Goal: Book appointment/travel/reservation

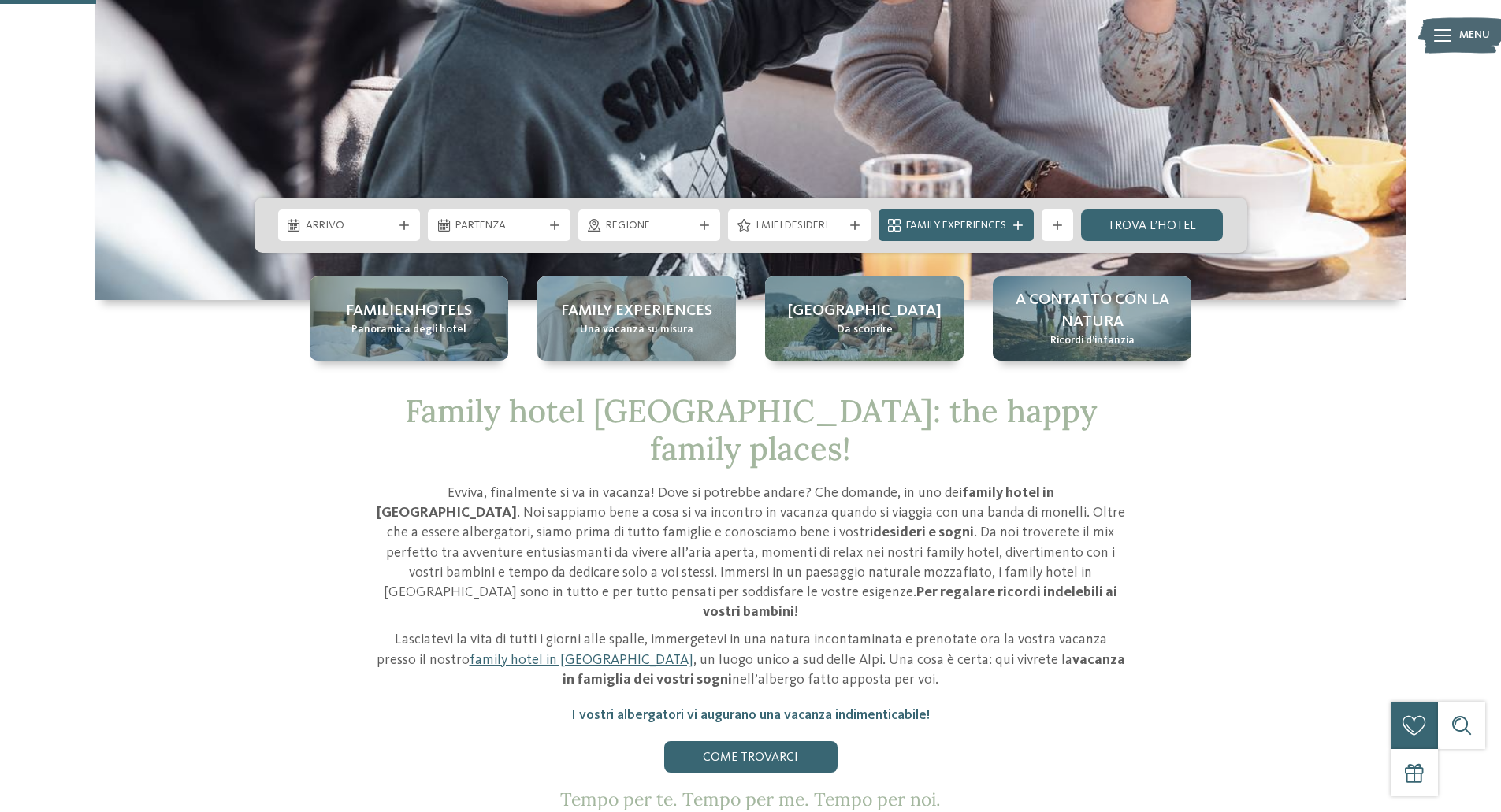
scroll to position [394, 0]
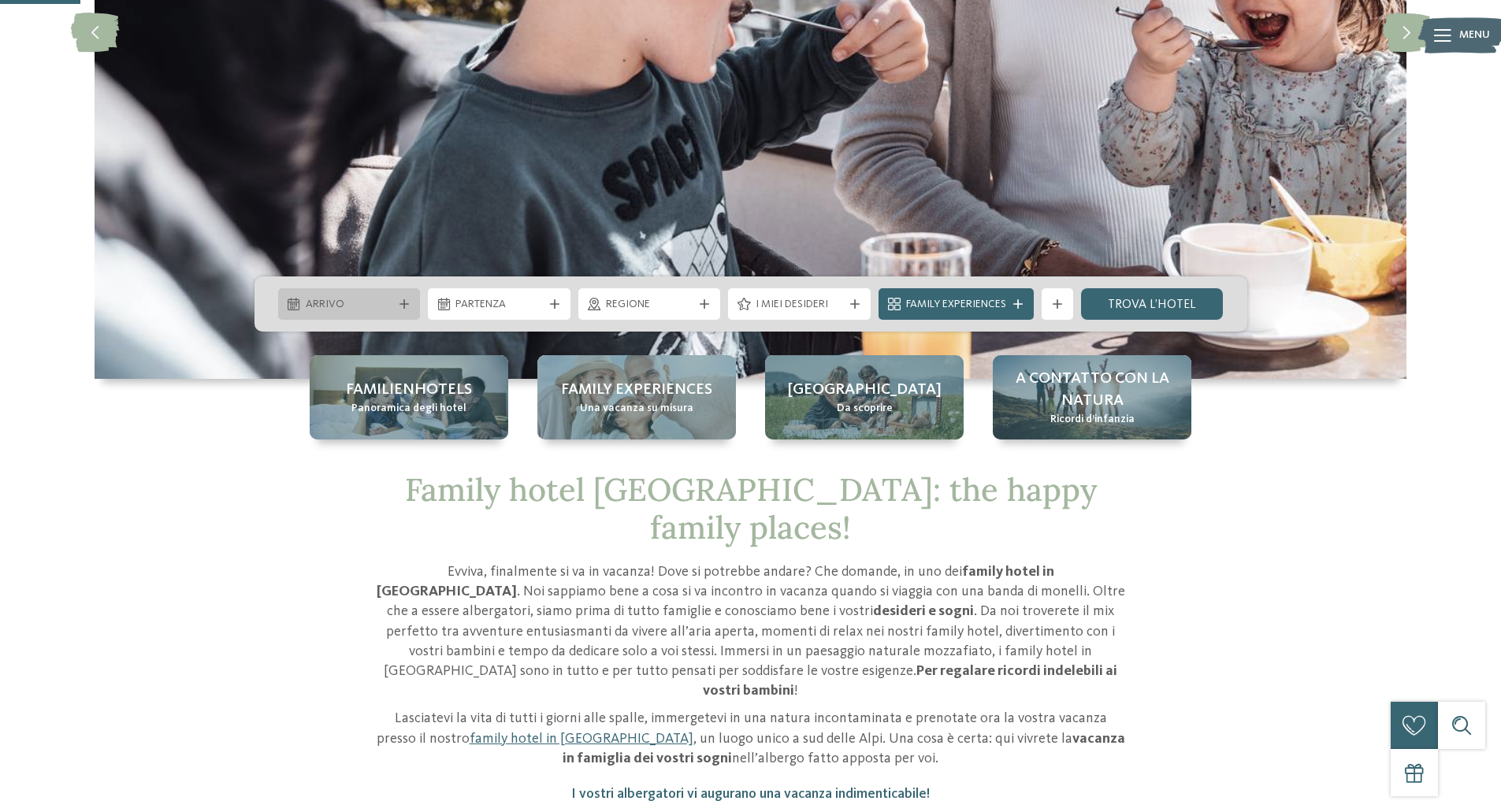
click at [379, 303] on span "Arrivo" at bounding box center [350, 305] width 87 height 16
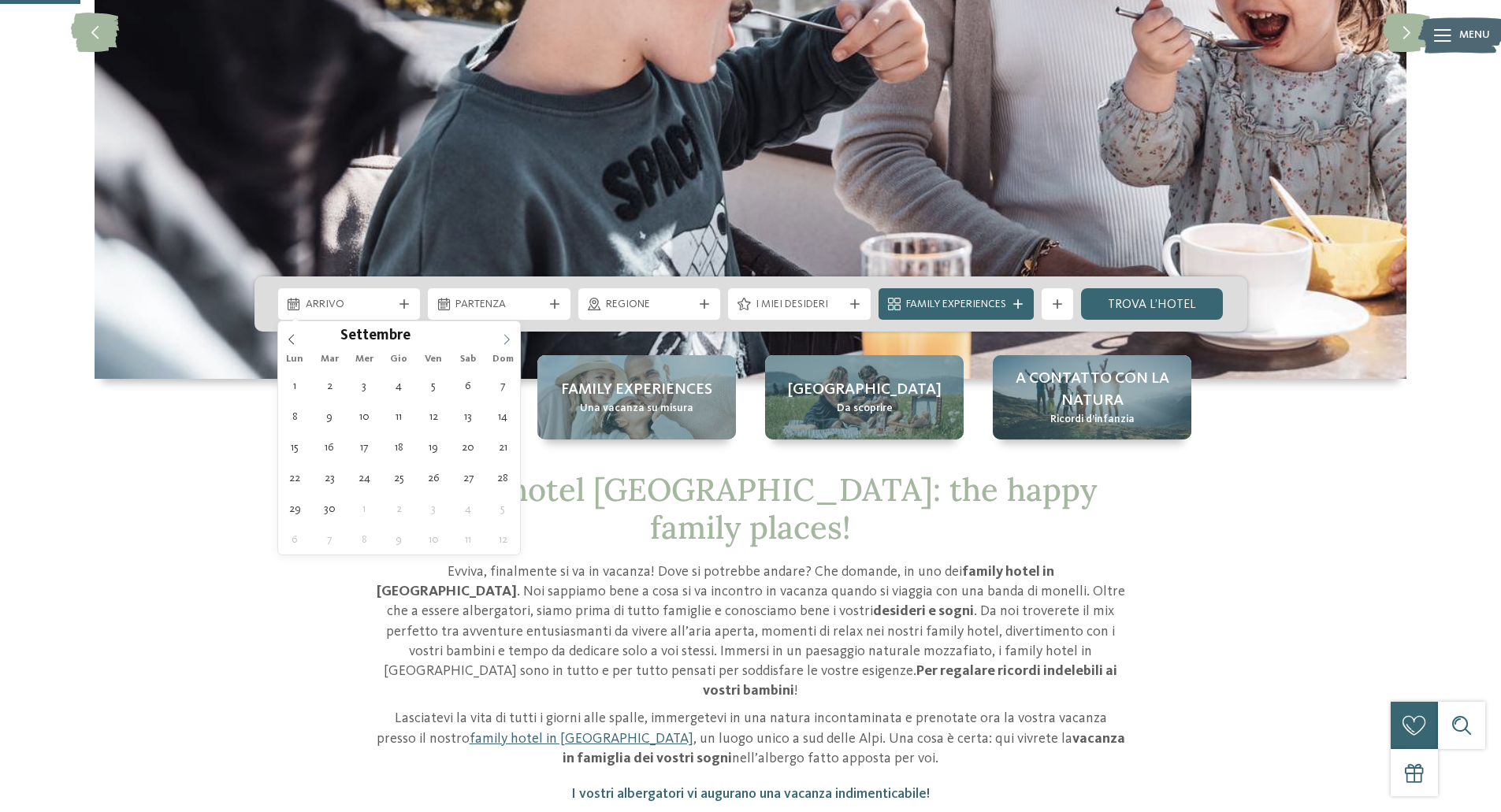
click at [505, 346] on span at bounding box center [506, 334] width 27 height 27
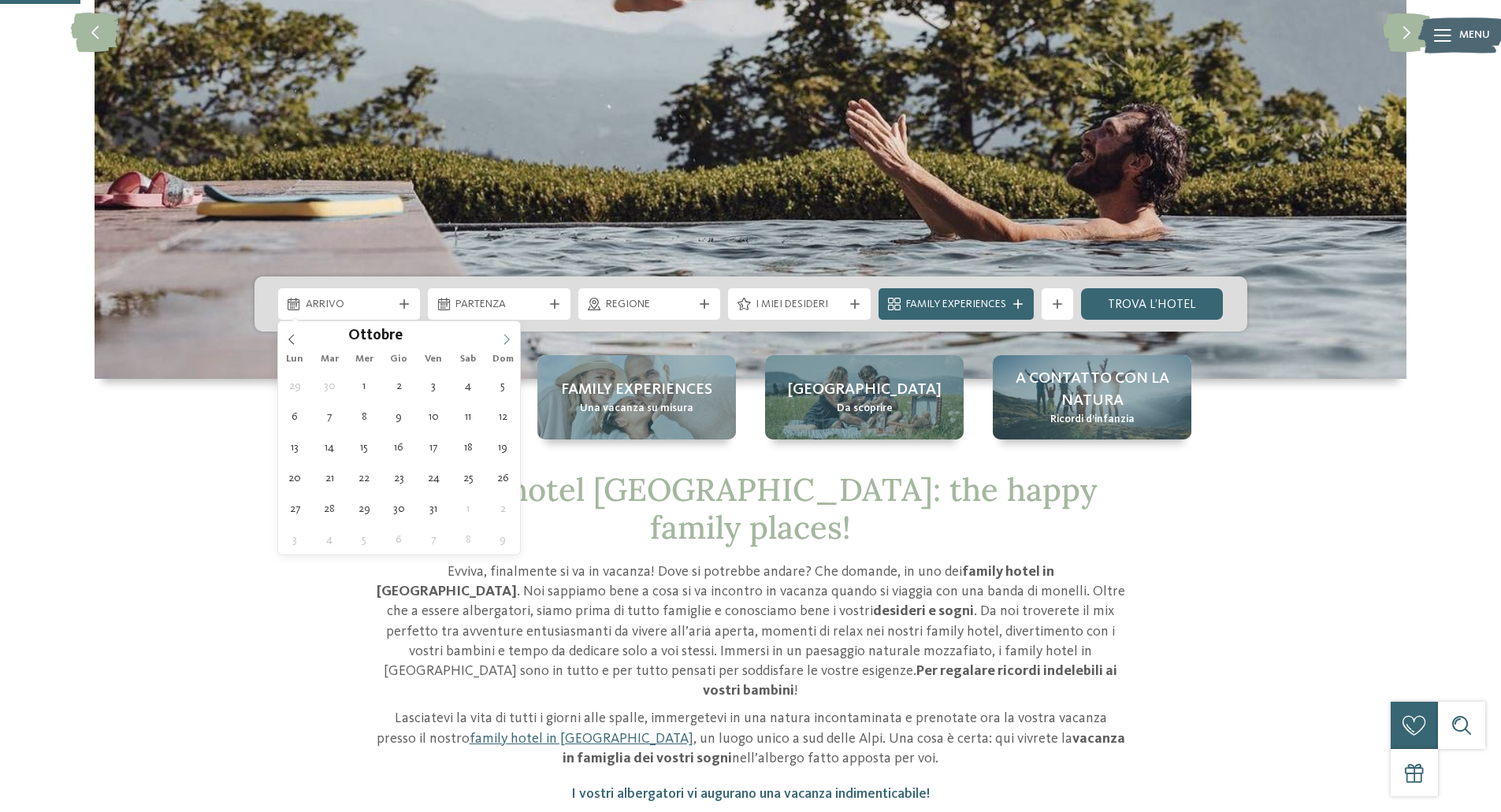
click at [506, 337] on icon at bounding box center [507, 340] width 11 height 11
type div "[DATE]"
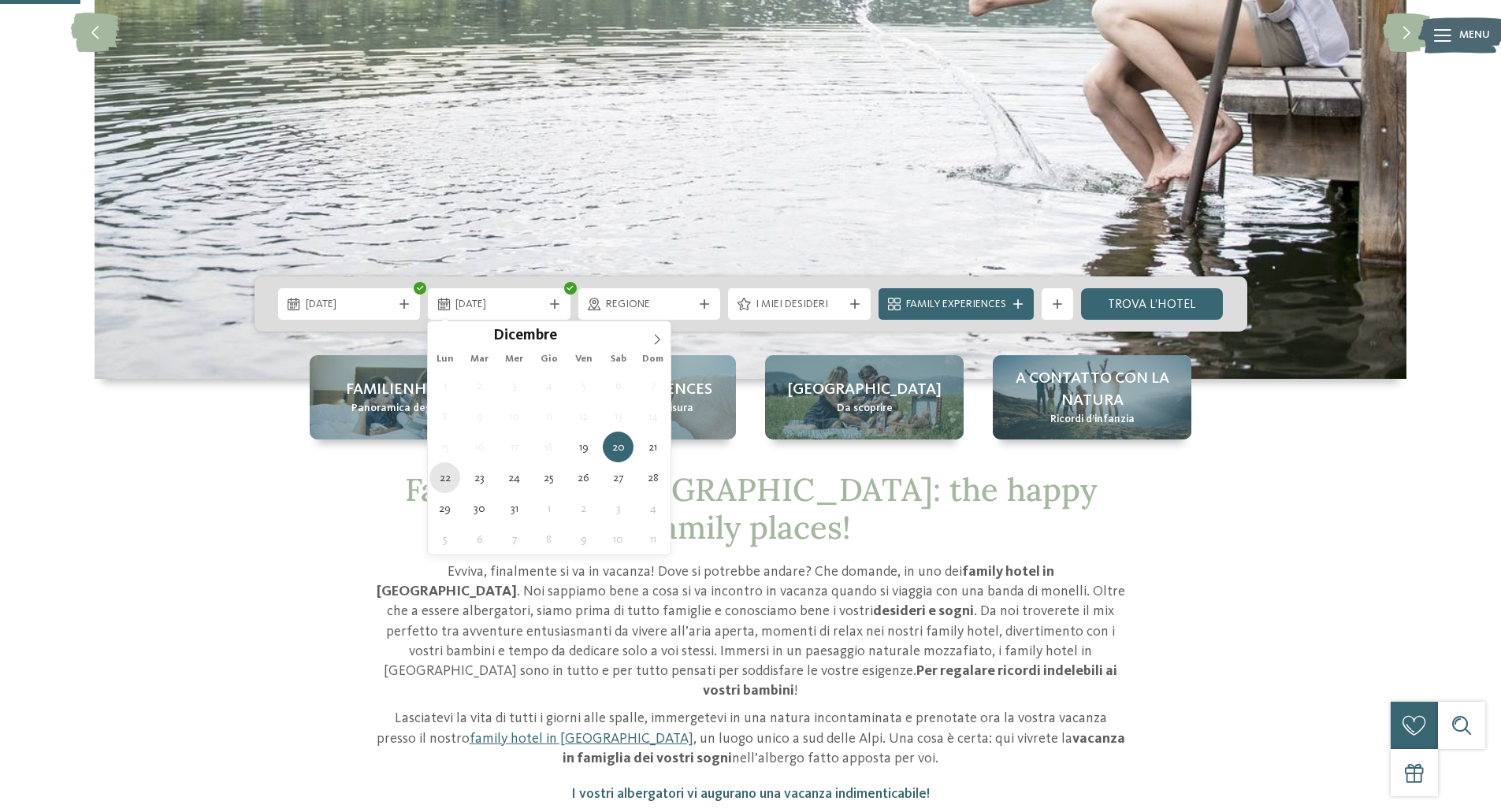
type div "[DATE]"
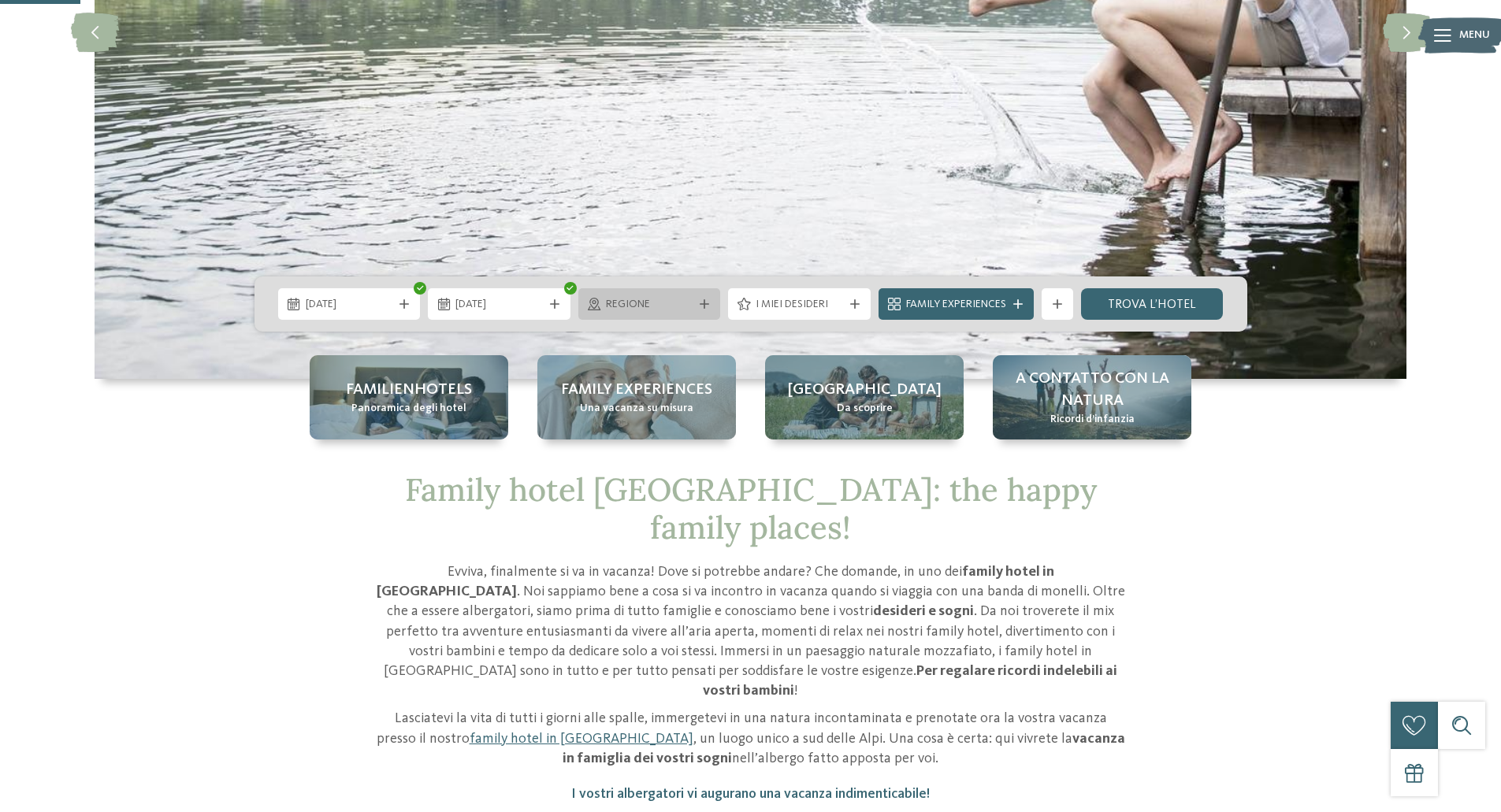
click at [627, 307] on span "Regione" at bounding box center [649, 305] width 87 height 16
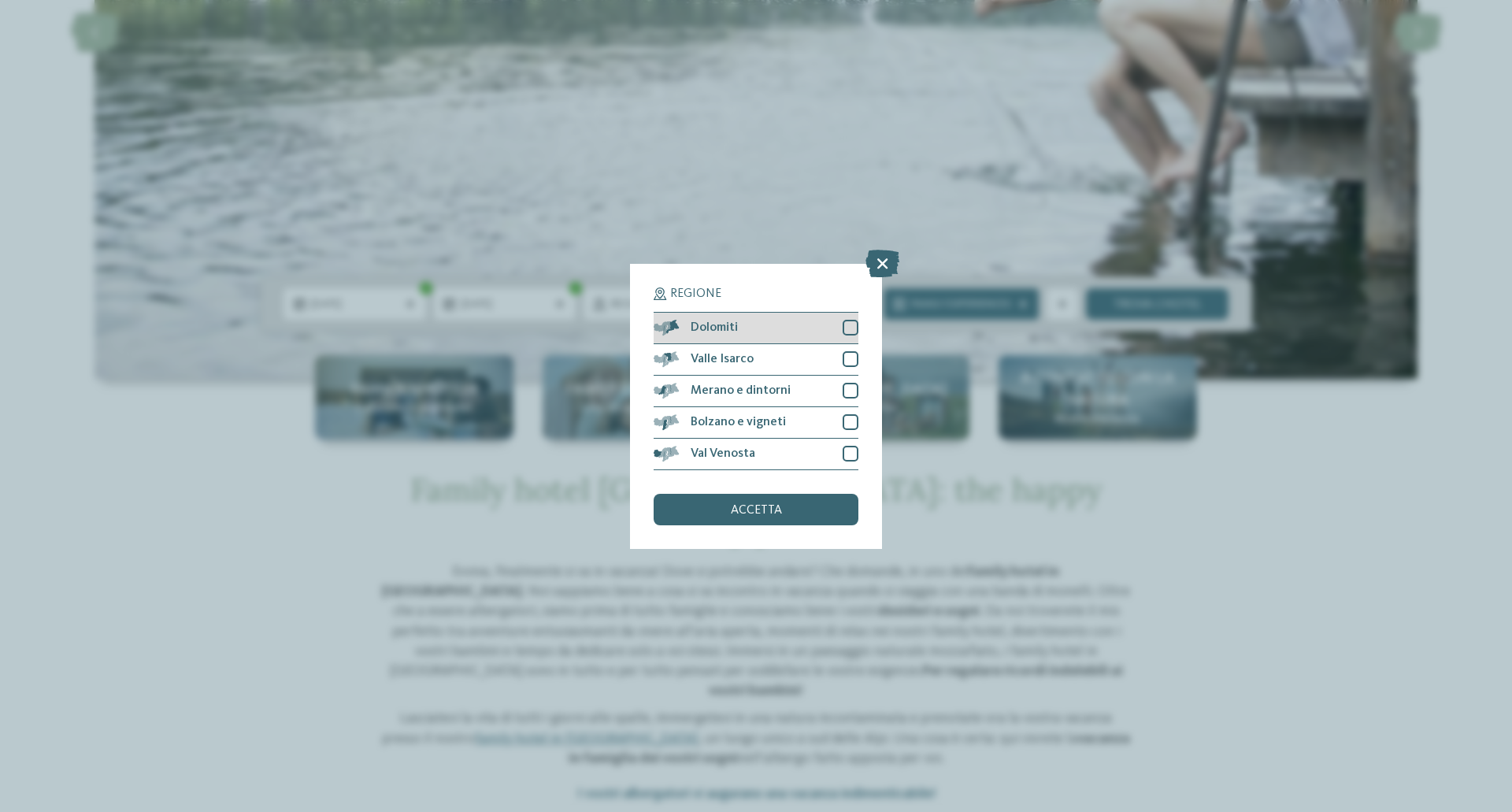
click at [850, 334] on div at bounding box center [850, 328] width 16 height 16
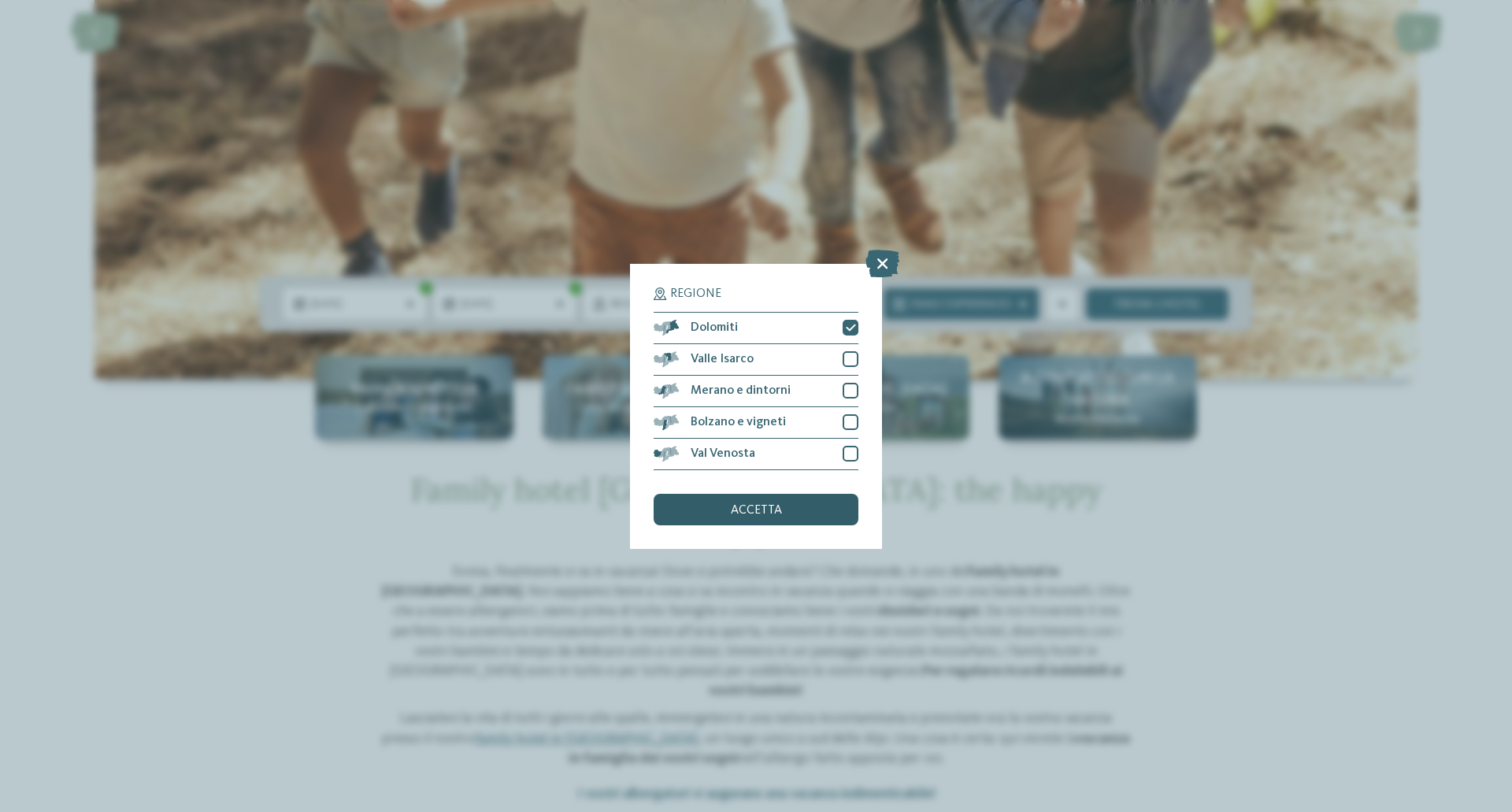
click at [768, 508] on span "accetta" at bounding box center [756, 511] width 51 height 13
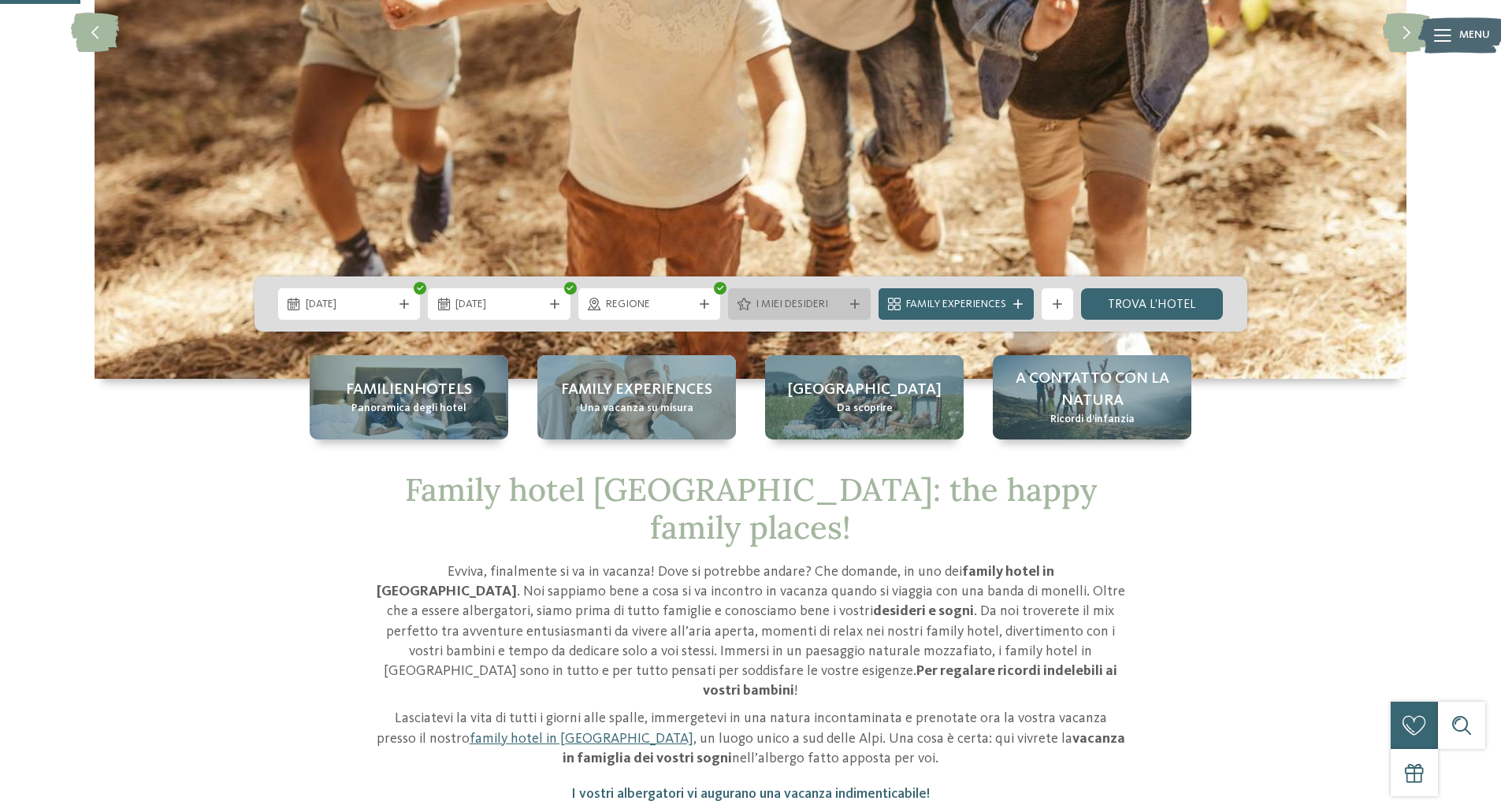
click at [791, 298] on span "I miei desideri" at bounding box center [799, 305] width 87 height 16
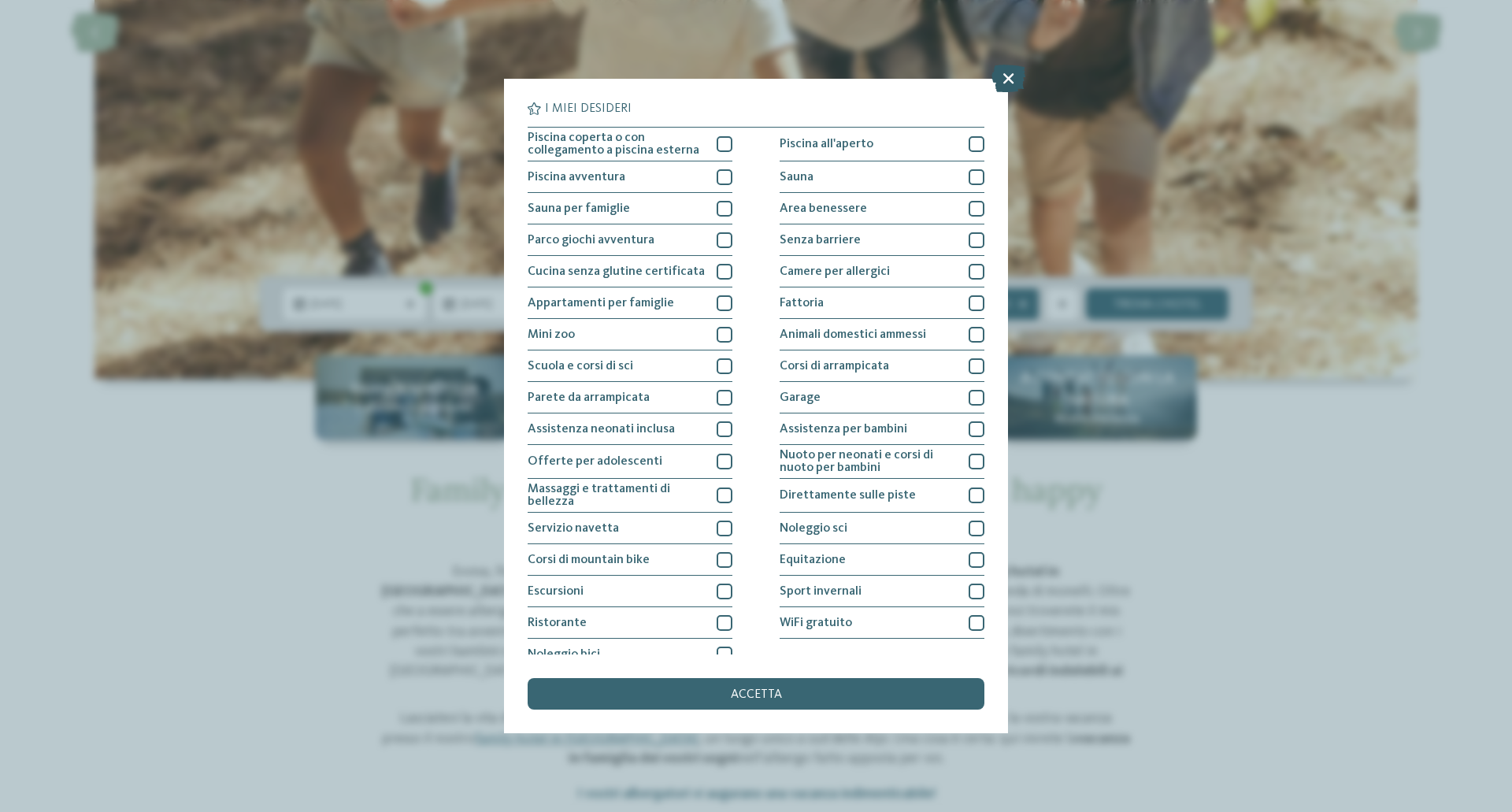
click at [1022, 72] on icon at bounding box center [1009, 78] width 34 height 27
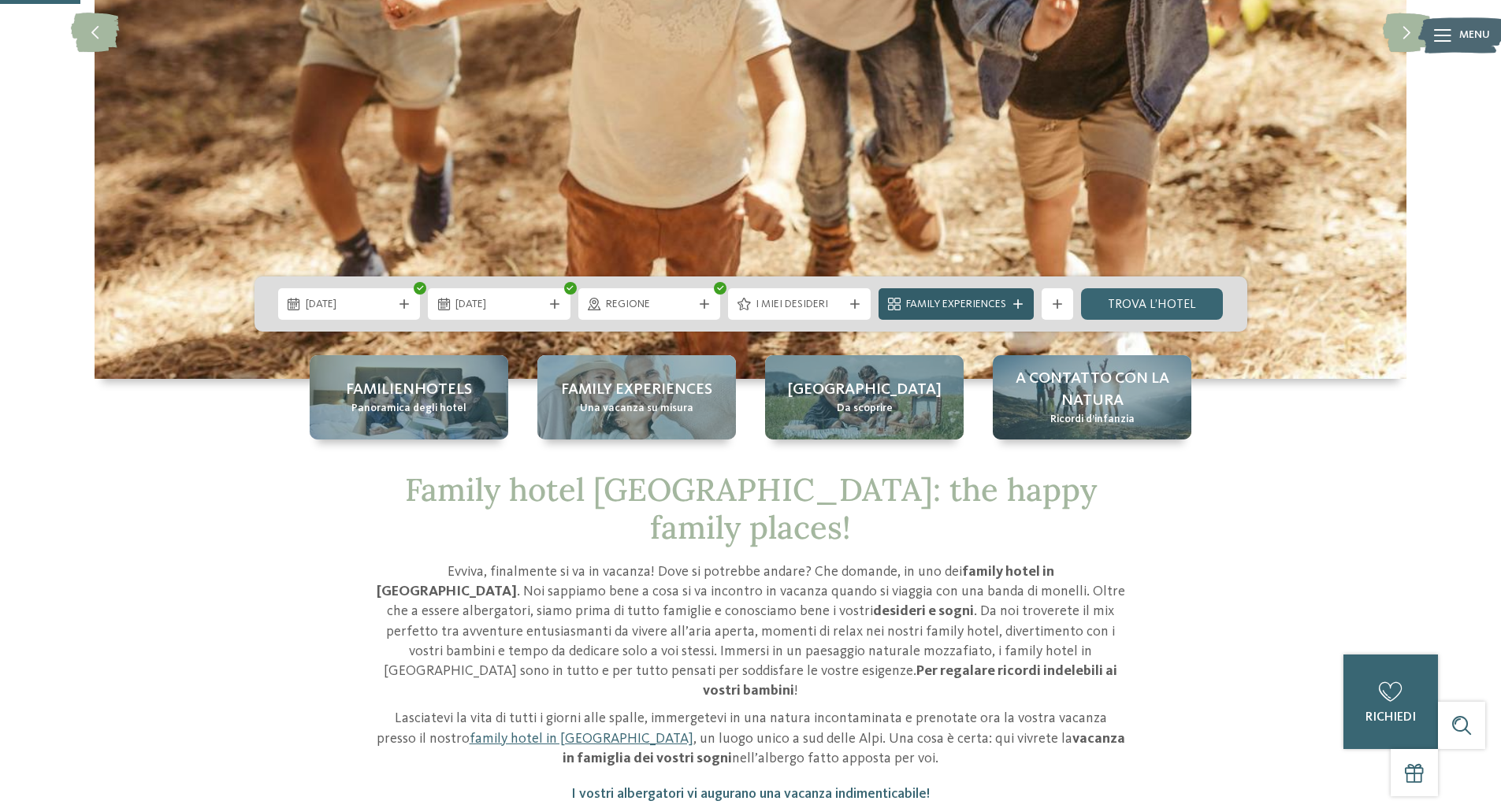
click at [982, 309] on span "Family Experiences" at bounding box center [956, 305] width 100 height 16
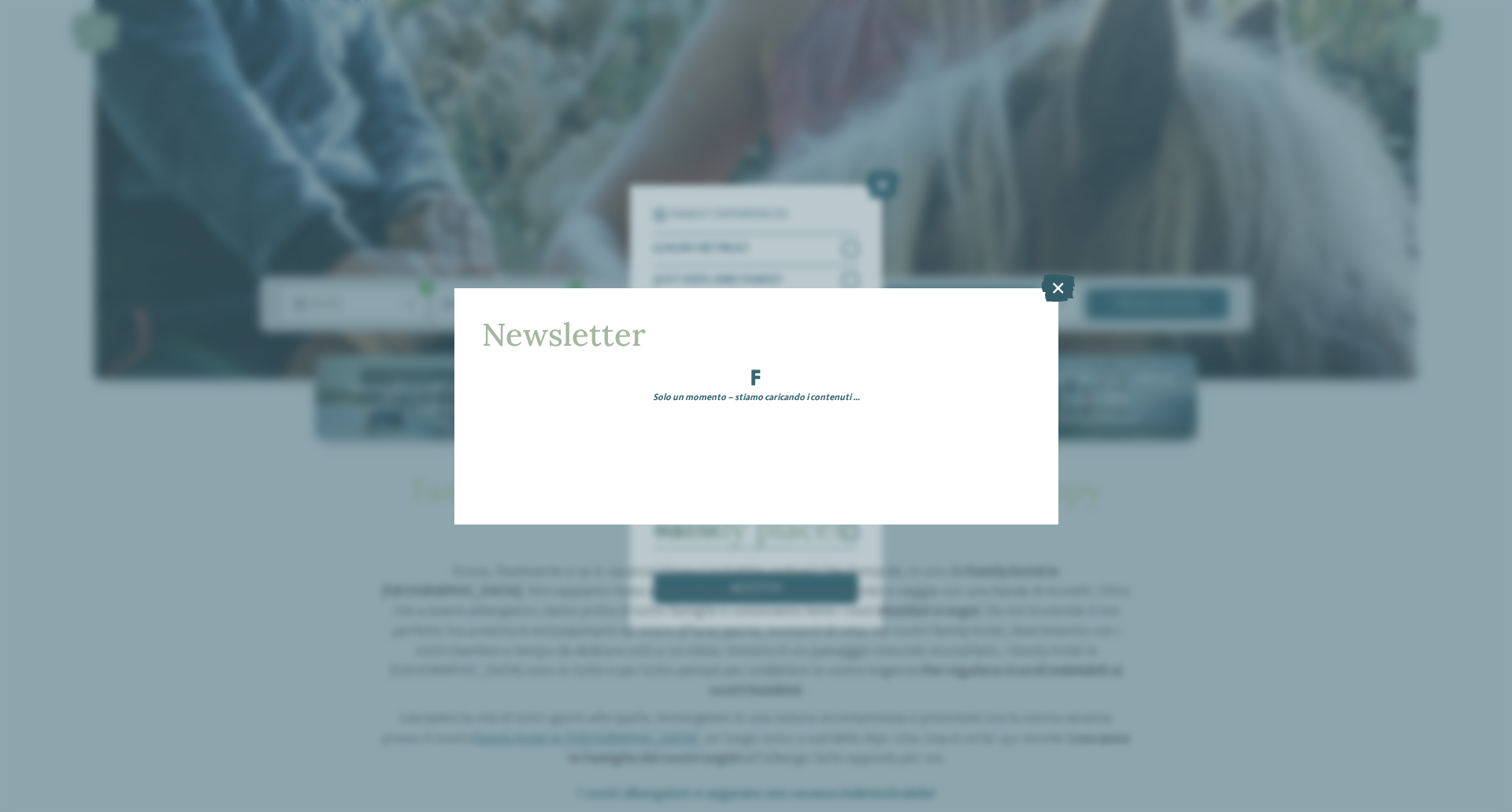
click at [1059, 277] on icon at bounding box center [1058, 287] width 34 height 27
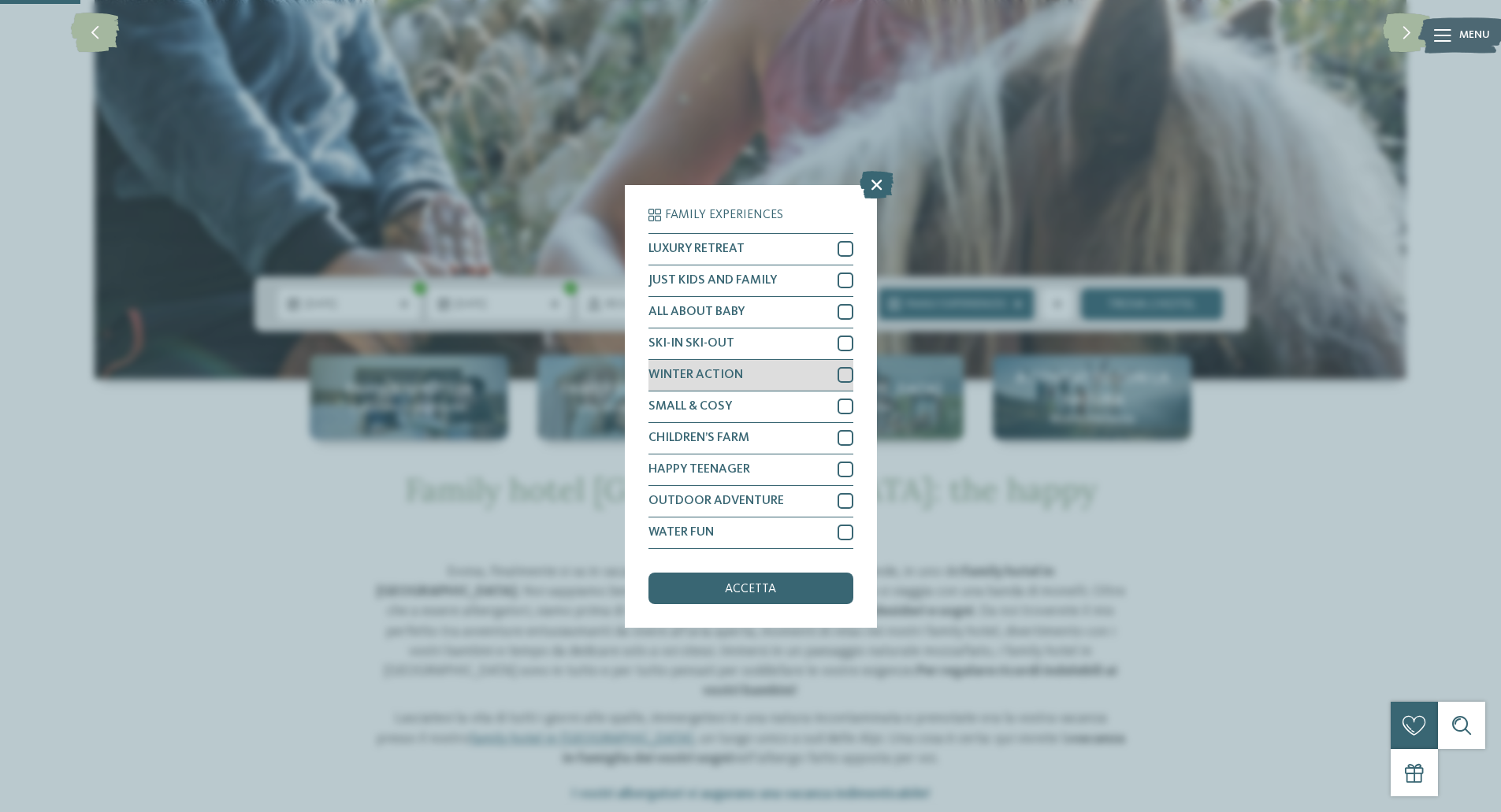
scroll to position [551, 0]
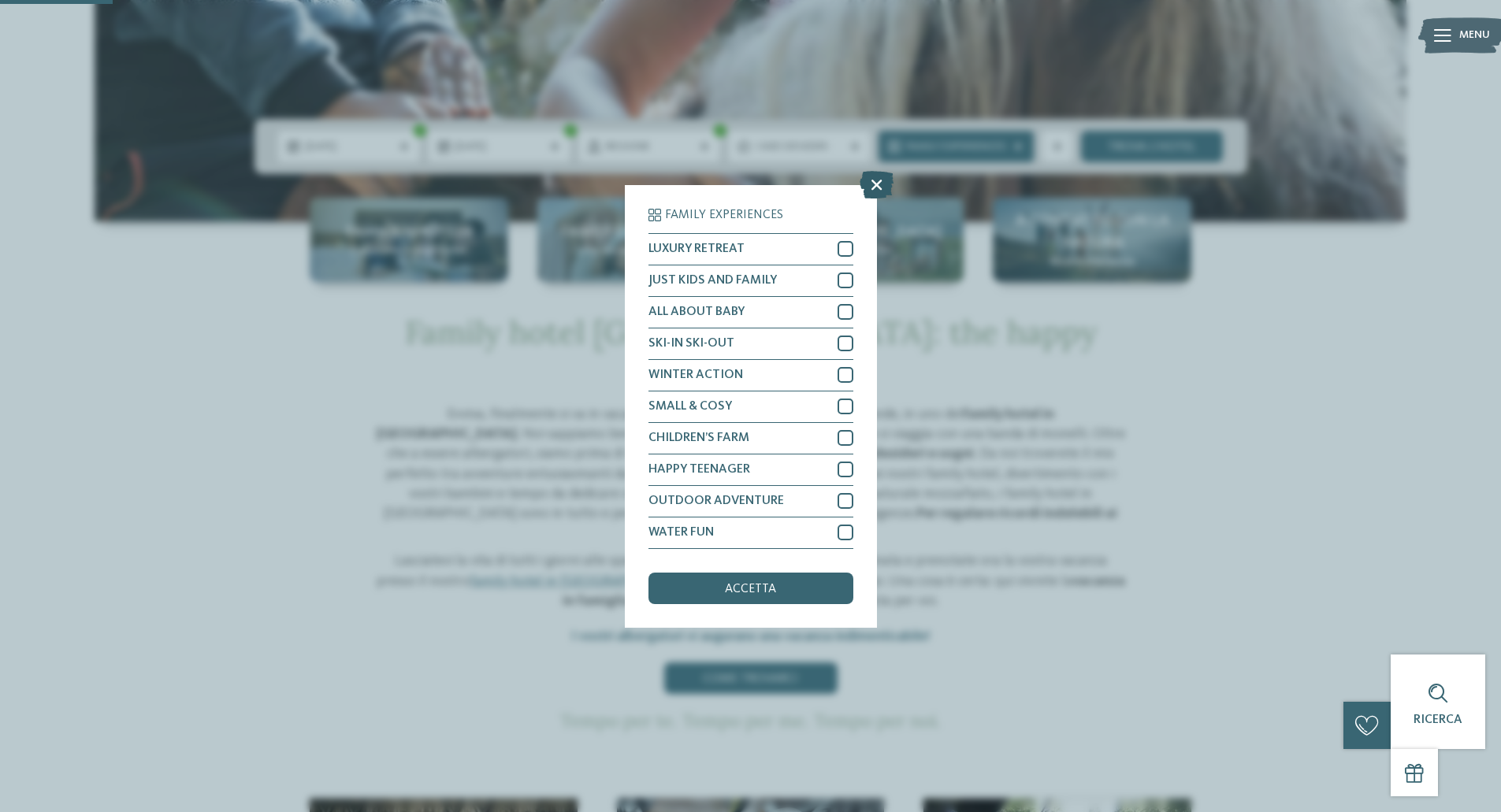
click at [866, 188] on icon at bounding box center [877, 184] width 34 height 27
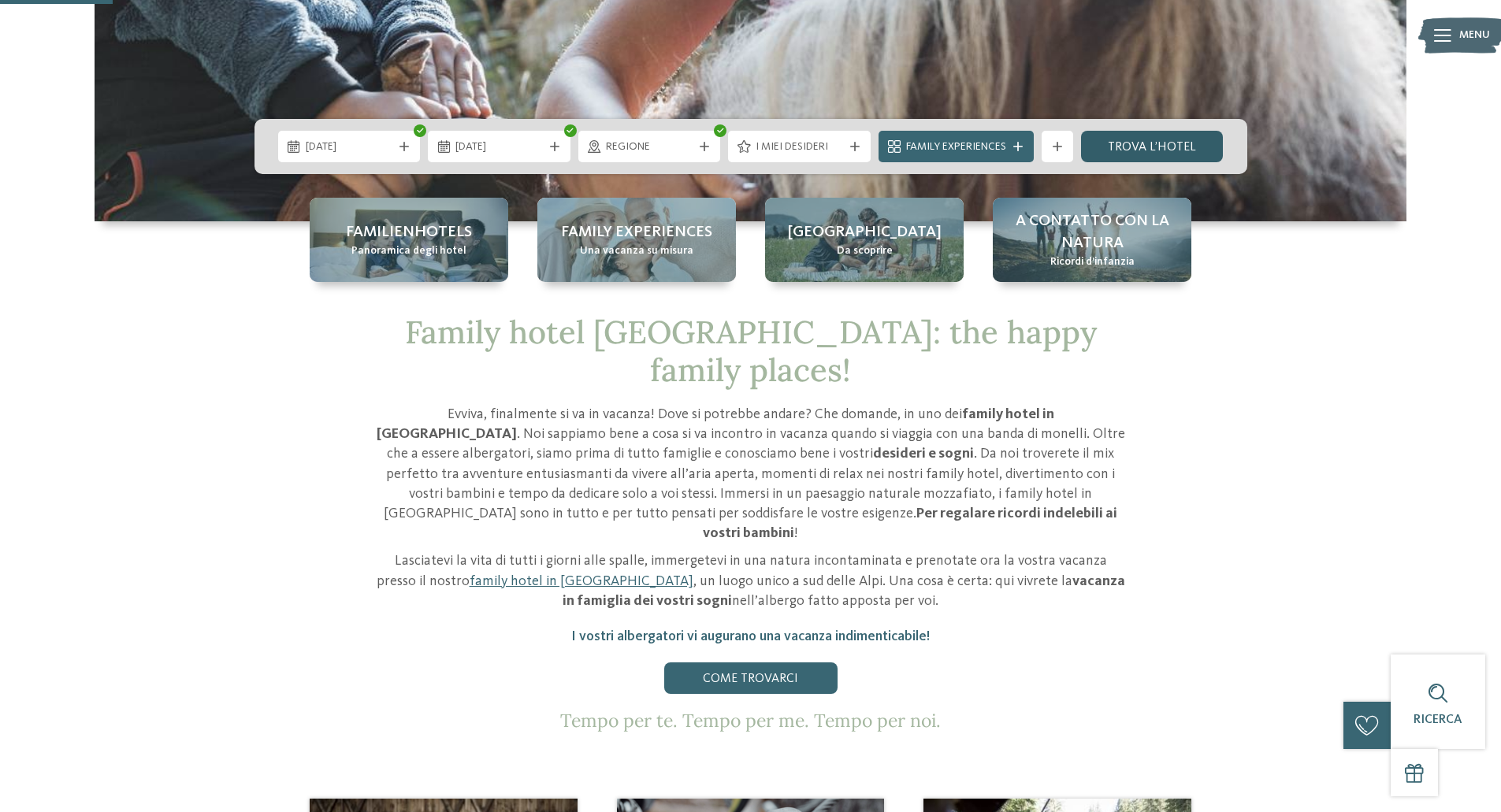
click at [1146, 139] on link "trova l’hotel" at bounding box center [1152, 146] width 143 height 31
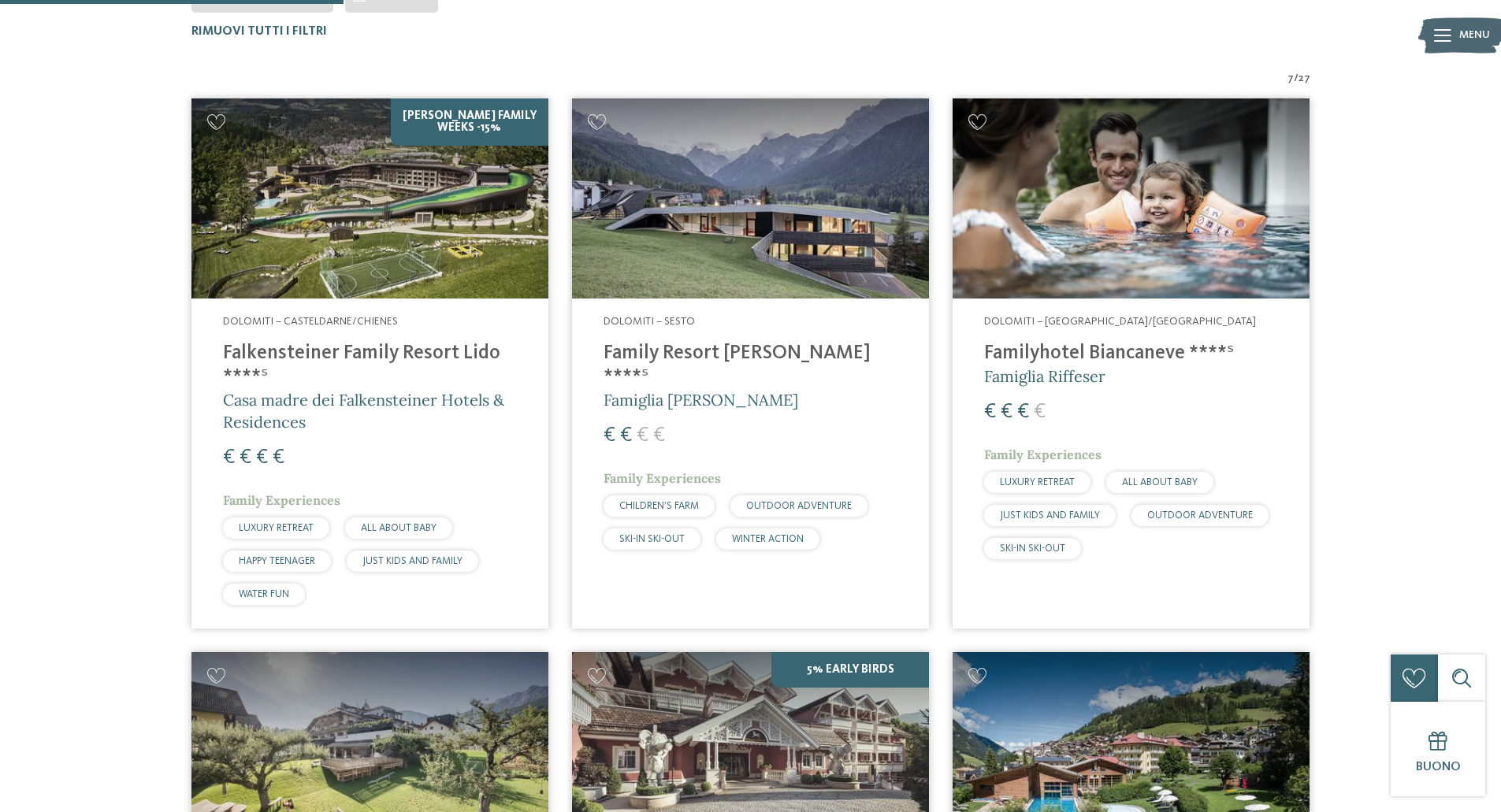
click at [1057, 352] on h4 "Familyhotel Biancaneve ****ˢ" at bounding box center [1131, 354] width 294 height 23
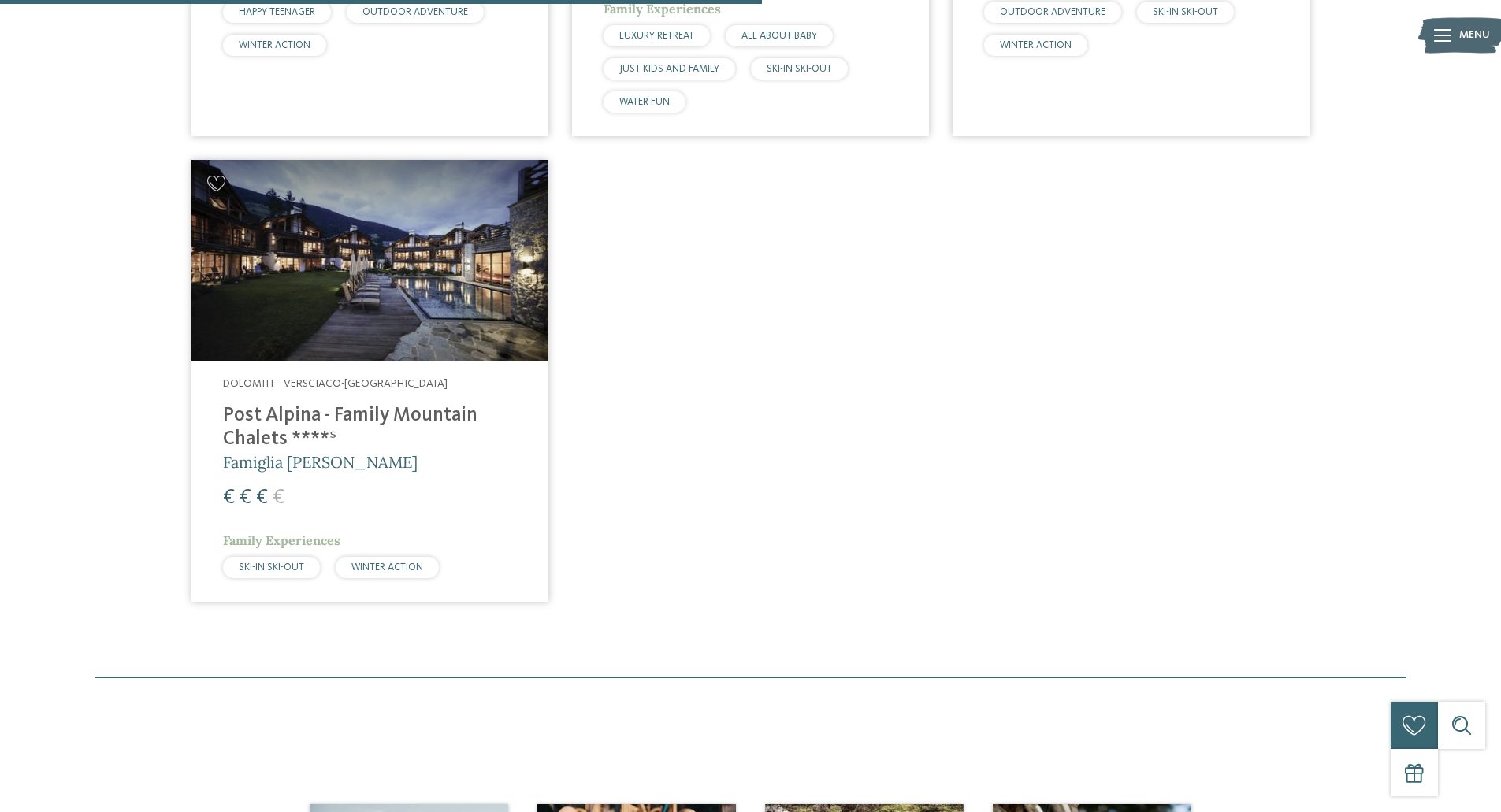
scroll to position [990, 0]
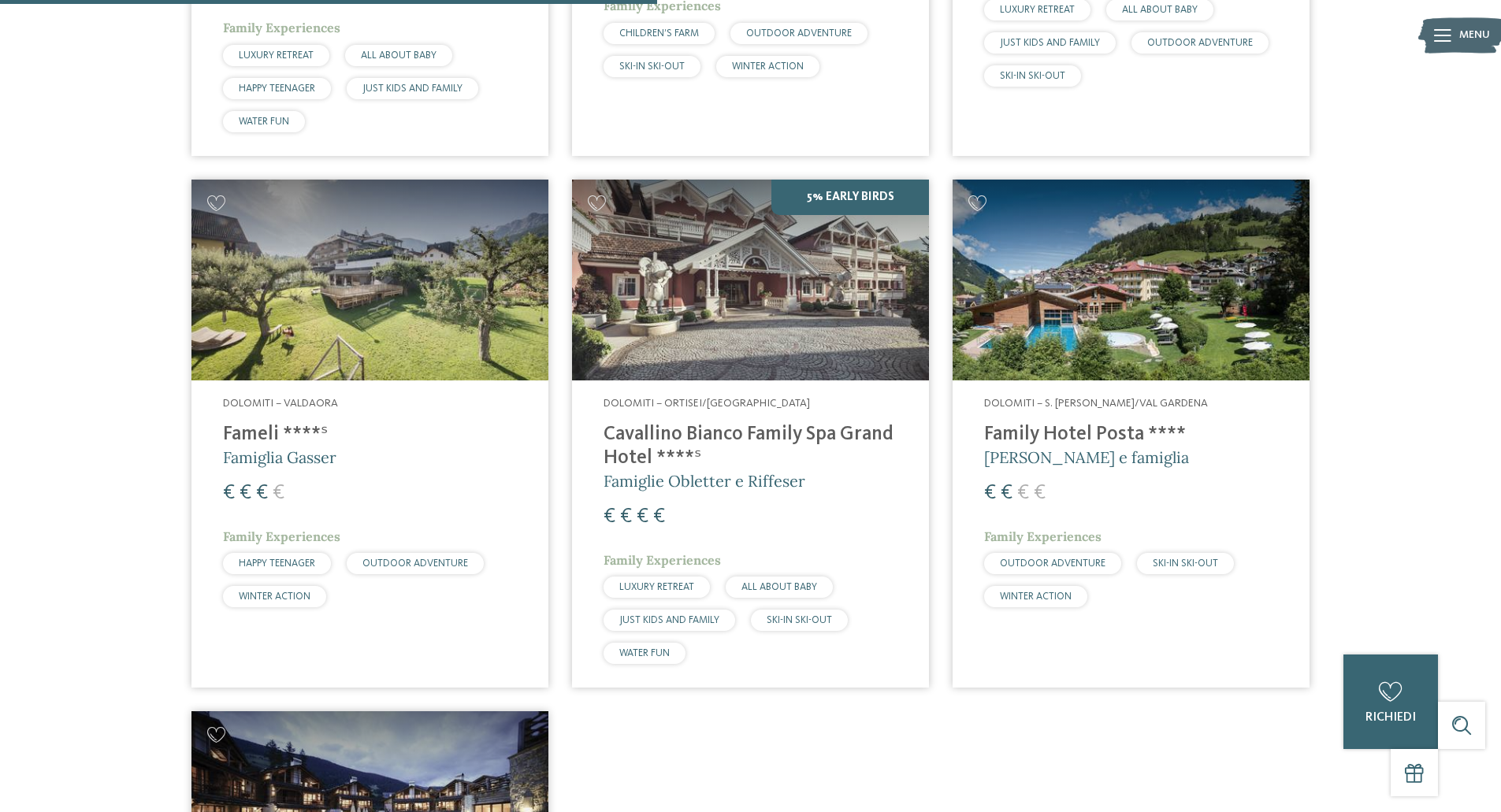
click at [1110, 432] on h4 "Family Hotel Posta ****" at bounding box center [1131, 434] width 294 height 23
